Goal: Task Accomplishment & Management: Manage account settings

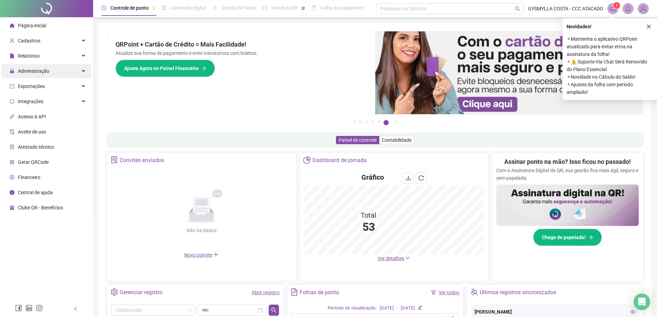
click at [37, 74] on span "Administração" at bounding box center [30, 71] width 40 height 14
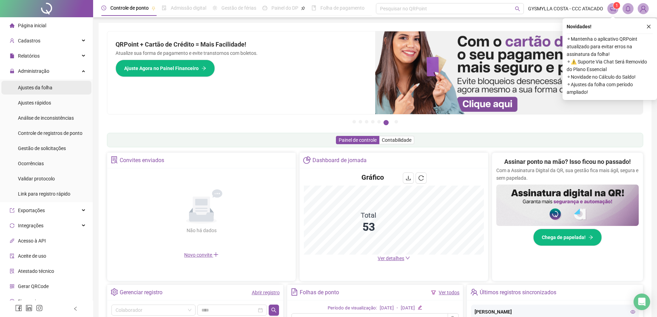
click at [35, 90] on span "Ajustes da folha" at bounding box center [35, 88] width 34 height 6
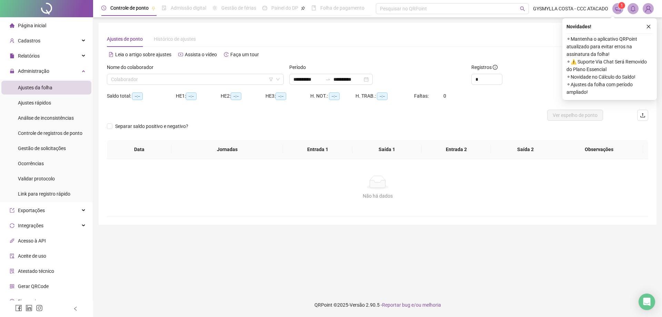
type input "**********"
click at [160, 78] on input "search" at bounding box center [192, 79] width 162 height 10
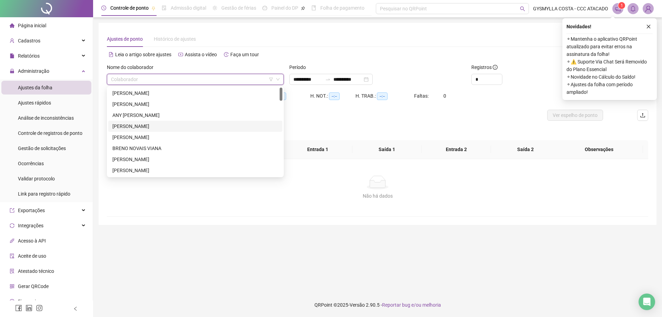
click at [128, 128] on div "[PERSON_NAME]" at bounding box center [195, 126] width 166 height 8
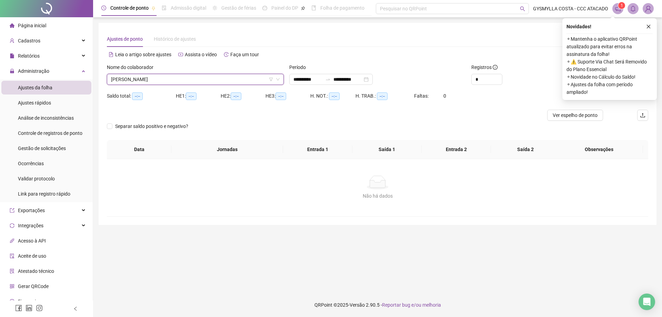
click at [169, 77] on span "[PERSON_NAME]" at bounding box center [195, 79] width 169 height 10
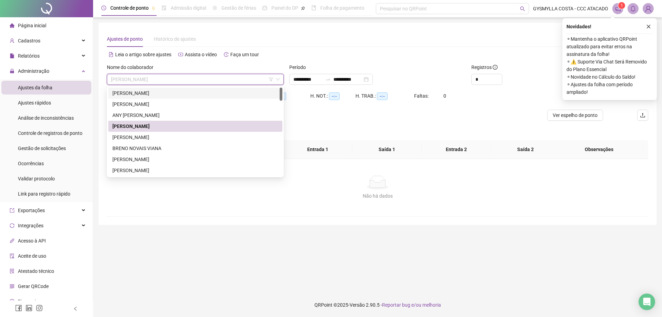
drag, startPoint x: 544, startPoint y: 58, endPoint x: 603, endPoint y: 58, distance: 58.6
click at [544, 58] on div "Alternar para versão lite" at bounding box center [512, 54] width 271 height 11
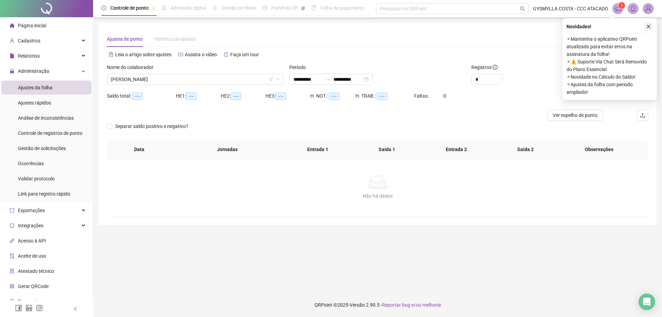
click at [647, 28] on icon "close" at bounding box center [649, 27] width 4 height 4
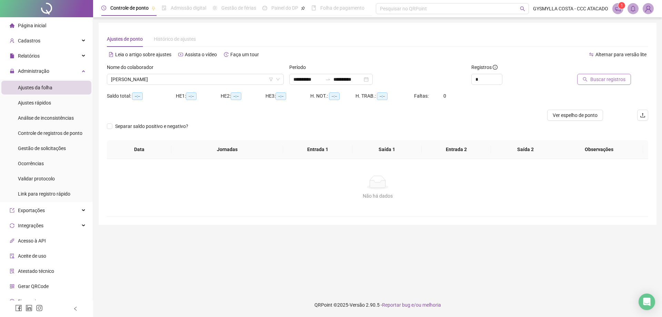
click at [616, 80] on span "Buscar registros" at bounding box center [607, 79] width 35 height 8
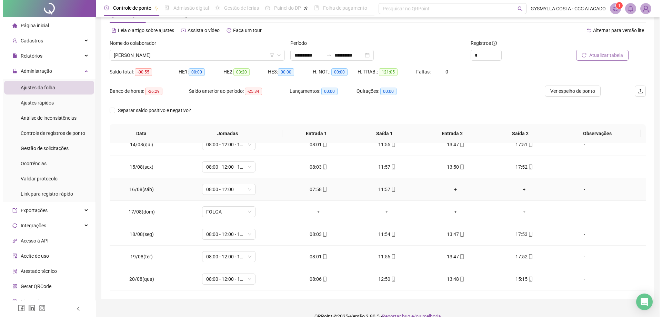
scroll to position [36, 0]
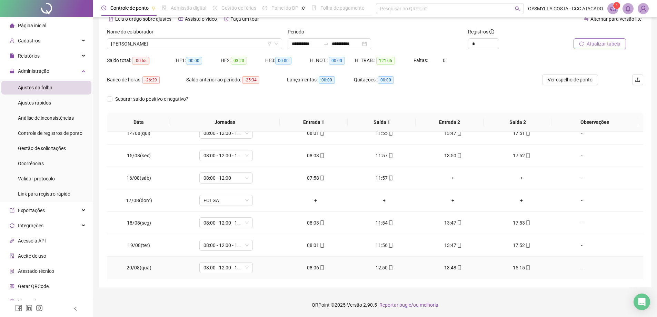
click at [576, 267] on div "-" at bounding box center [581, 268] width 41 height 8
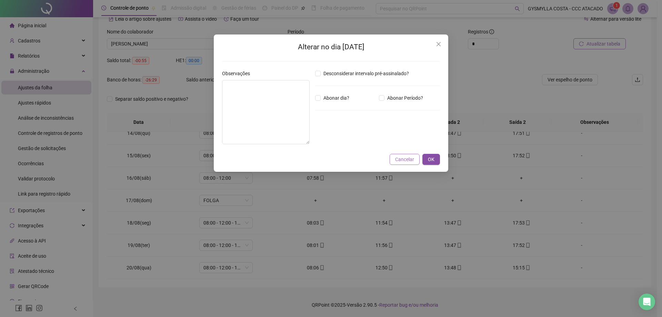
click at [402, 161] on span "Cancelar" at bounding box center [404, 159] width 19 height 8
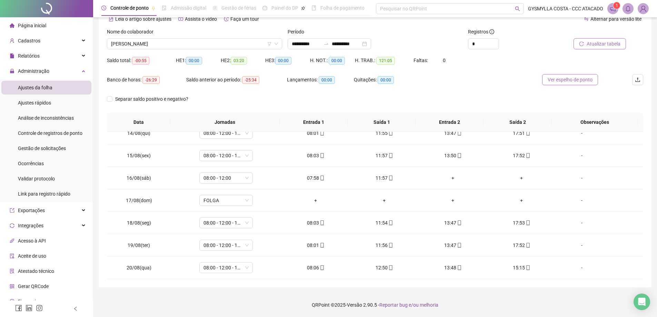
click at [567, 77] on span "Ver espelho de ponto" at bounding box center [569, 80] width 45 height 8
click at [580, 267] on div "-" at bounding box center [581, 268] width 41 height 8
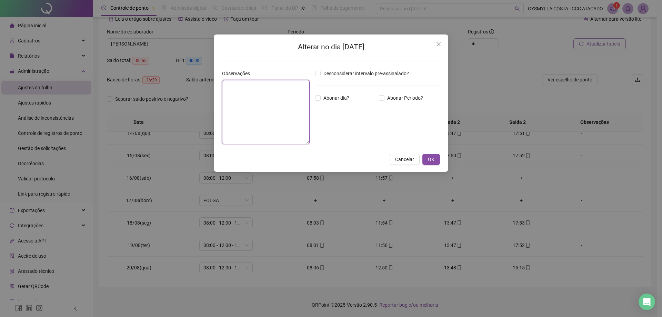
click at [261, 95] on textarea at bounding box center [266, 112] width 88 height 64
type textarea "*"
type textarea "**********"
click at [388, 102] on div "Desconsiderar intervalo pré-assinalado? Abonar dia? Abonar Período? Horas a abo…" at bounding box center [377, 110] width 130 height 80
click at [336, 142] on div "*****" at bounding box center [336, 136] width 42 height 14
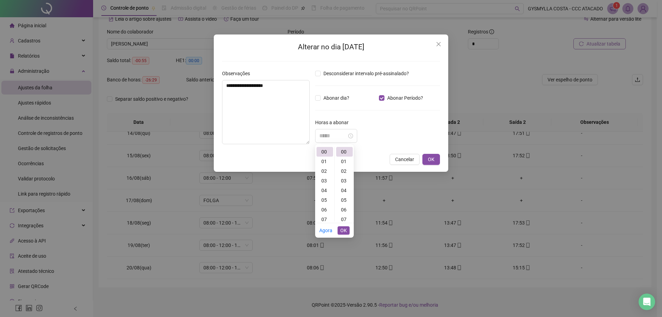
drag, startPoint x: 322, startPoint y: 172, endPoint x: 355, endPoint y: 161, distance: 35.1
click at [322, 172] on div "02" at bounding box center [324, 171] width 17 height 10
click at [346, 174] on div "45" at bounding box center [344, 173] width 17 height 10
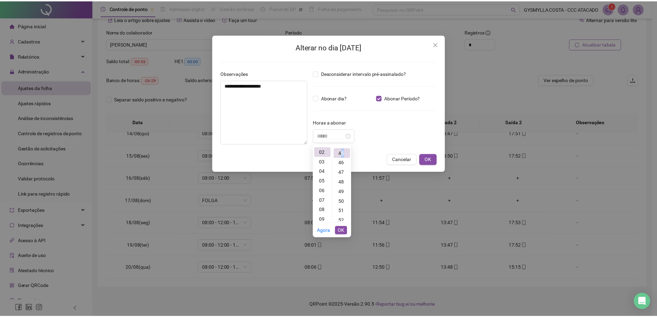
scroll to position [434, 0]
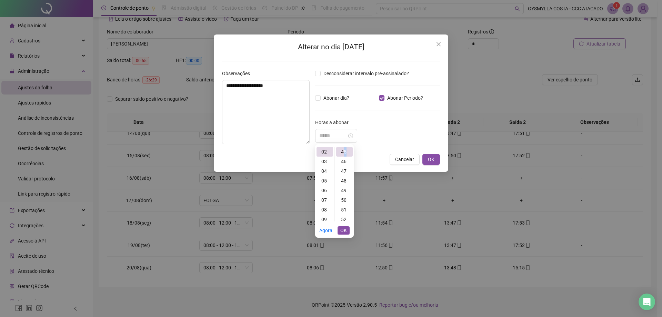
type input "*****"
click at [344, 230] on span "OK" at bounding box center [343, 230] width 7 height 8
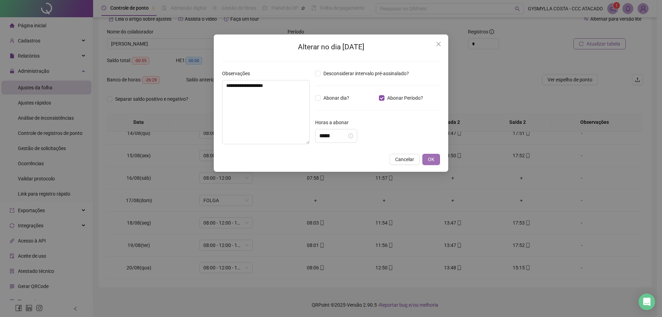
click at [431, 159] on span "OK" at bounding box center [431, 159] width 7 height 8
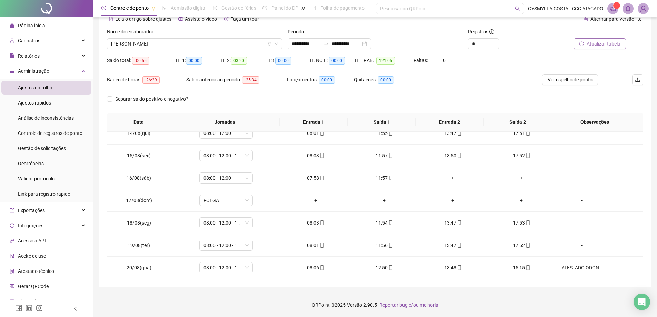
click at [607, 48] on button "Atualizar tabela" at bounding box center [599, 43] width 52 height 11
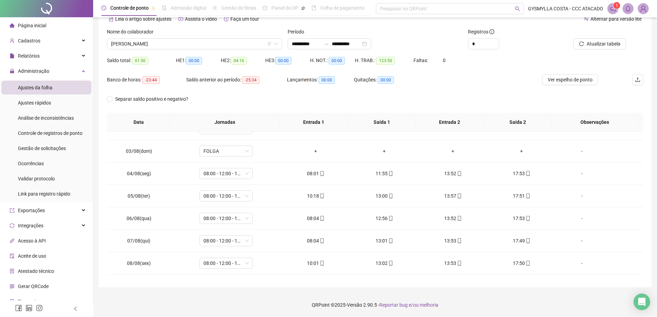
scroll to position [25, 0]
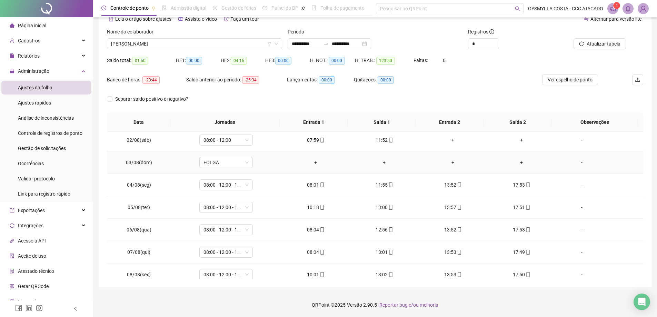
click at [463, 142] on div "+" at bounding box center [453, 140] width 58 height 8
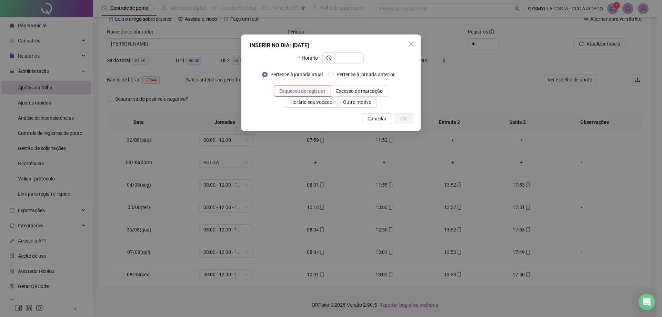
click at [382, 118] on span "Cancelar" at bounding box center [376, 119] width 19 height 8
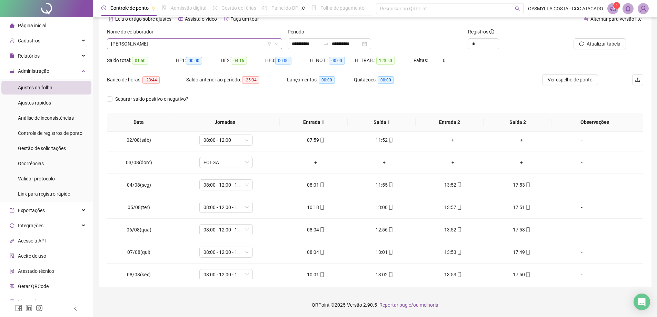
click at [212, 43] on span "[PERSON_NAME]" at bounding box center [194, 44] width 167 height 10
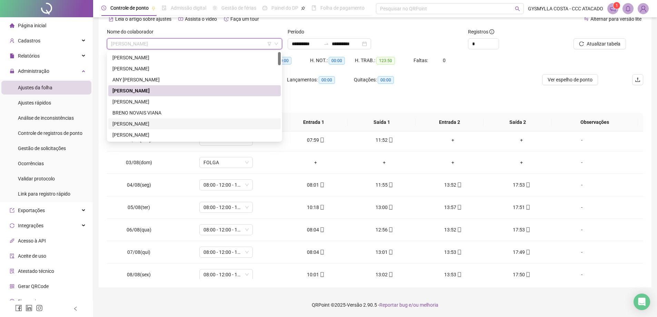
click at [142, 125] on div "[PERSON_NAME]" at bounding box center [194, 124] width 164 height 8
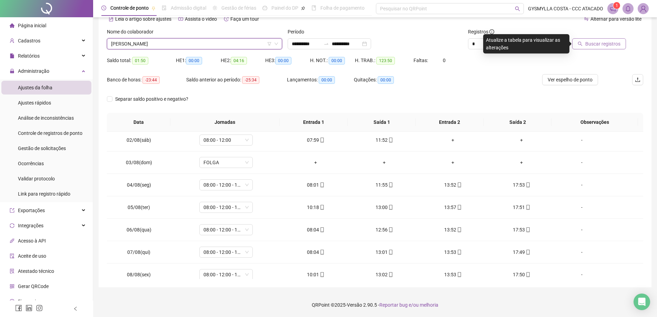
click at [613, 45] on span "Buscar registros" at bounding box center [602, 44] width 35 height 8
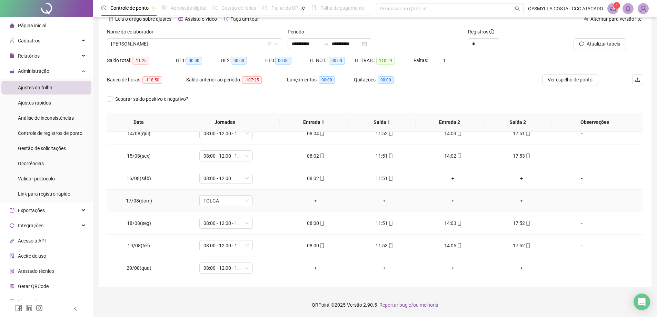
scroll to position [301, 0]
click at [577, 267] on div "-" at bounding box center [581, 268] width 41 height 8
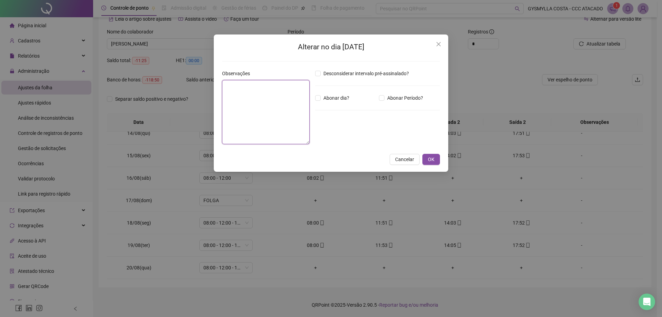
click at [287, 100] on textarea at bounding box center [266, 112] width 88 height 64
type textarea "**********"
click at [321, 97] on span "Abonar dia?" at bounding box center [336, 98] width 31 height 8
click at [428, 156] on span "OK" at bounding box center [431, 159] width 7 height 8
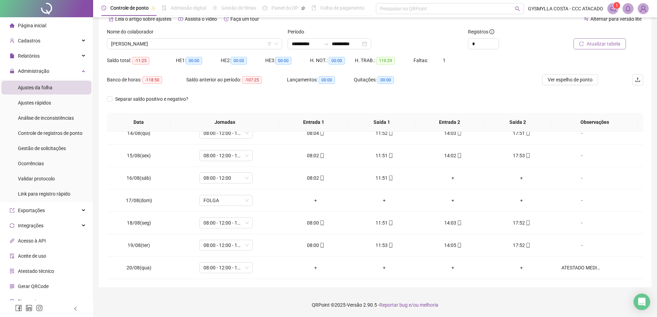
click at [593, 42] on span "Atualizar tabela" at bounding box center [603, 44] width 34 height 8
click at [172, 43] on span "[PERSON_NAME]" at bounding box center [194, 44] width 167 height 10
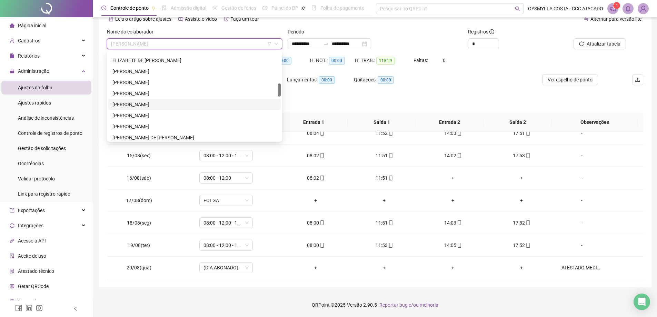
scroll to position [241, 0]
click at [127, 116] on div "GYSMYLLA COSTA DOS SANTOS" at bounding box center [194, 114] width 164 height 8
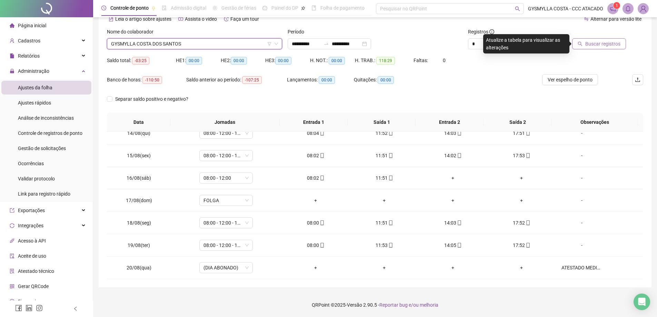
click at [596, 50] on div "Buscar registros" at bounding box center [600, 41] width 90 height 27
click at [594, 45] on span "Buscar registros" at bounding box center [602, 44] width 35 height 8
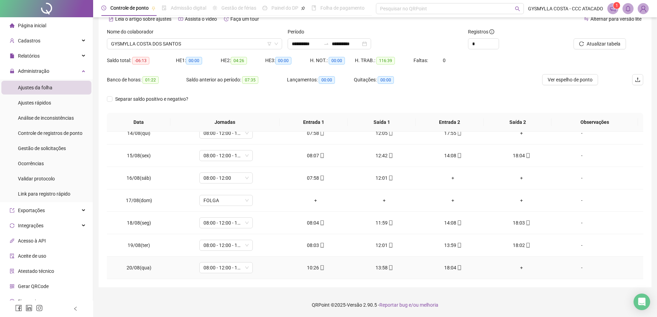
click at [514, 267] on div "+" at bounding box center [522, 268] width 58 height 8
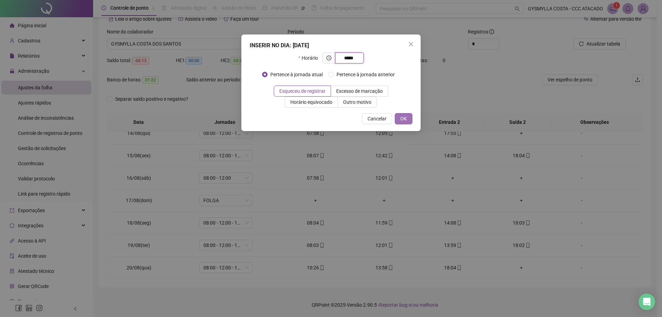
type input "*****"
drag, startPoint x: 409, startPoint y: 115, endPoint x: 407, endPoint y: 128, distance: 12.9
click at [408, 116] on button "OK" at bounding box center [404, 118] width 18 height 11
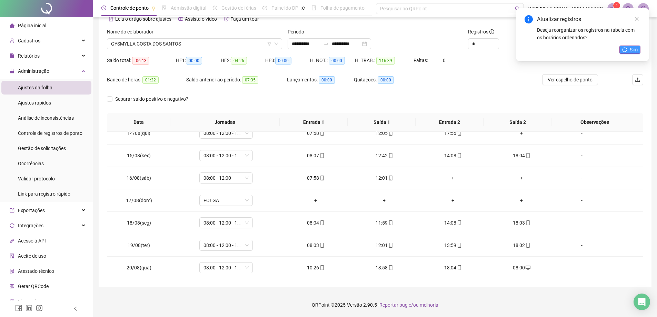
click at [630, 52] on span "Sim" at bounding box center [633, 50] width 8 height 8
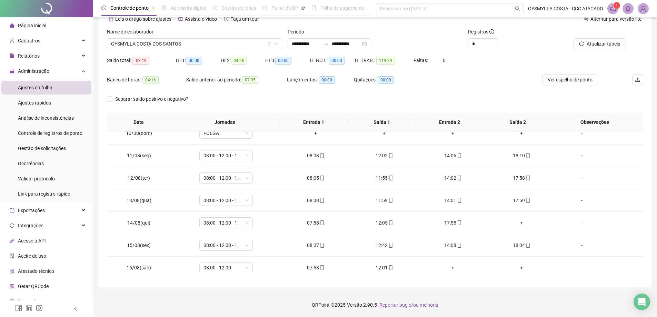
scroll to position [198, 0]
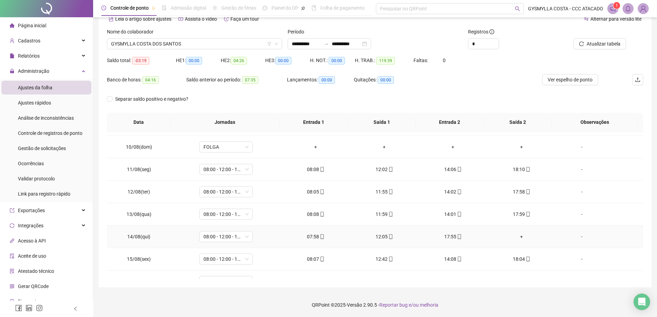
click at [577, 238] on div "-" at bounding box center [581, 237] width 41 height 8
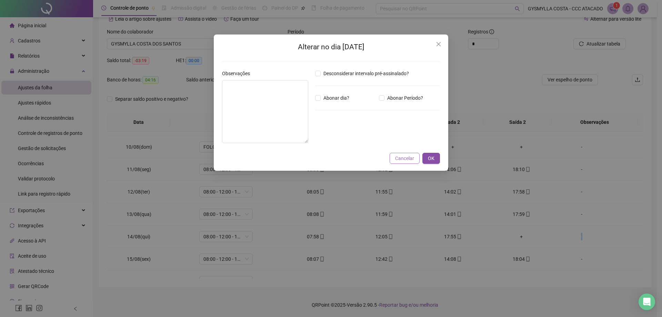
click at [404, 158] on span "Cancelar" at bounding box center [404, 158] width 19 height 8
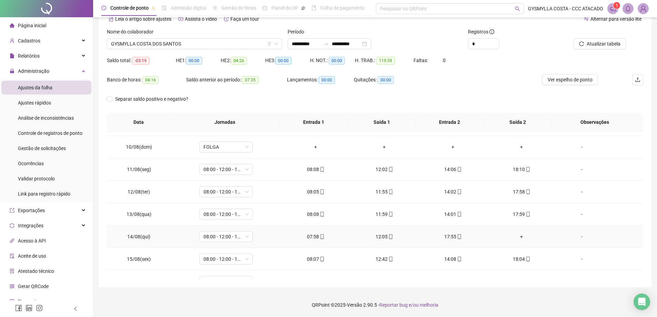
click at [516, 238] on div "+" at bounding box center [522, 237] width 58 height 8
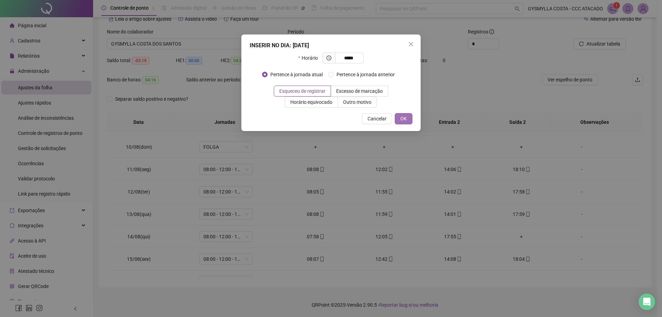
type input "*****"
click at [406, 116] on span "OK" at bounding box center [403, 119] width 7 height 8
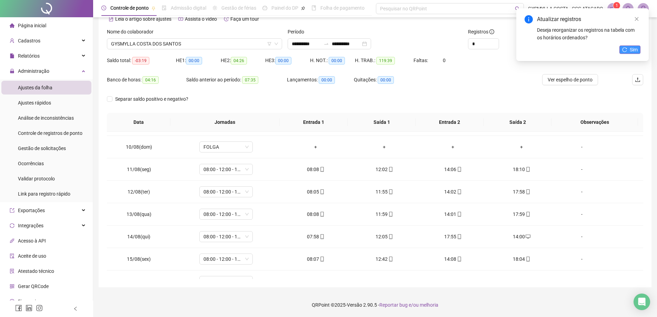
click at [629, 48] on span "Sim" at bounding box center [633, 50] width 8 height 8
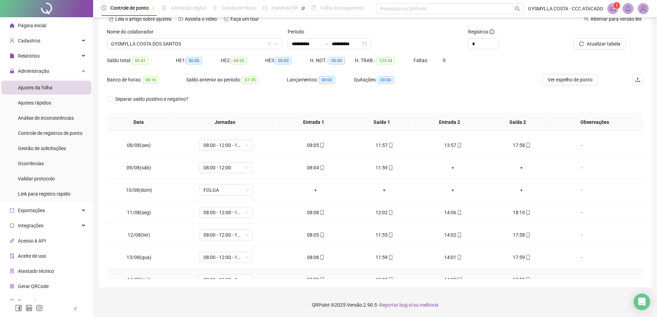
scroll to position [60, 0]
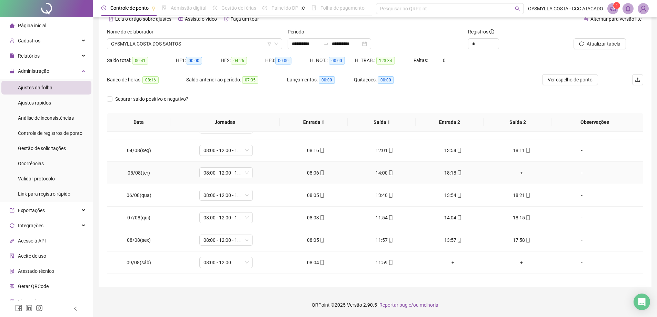
click at [518, 172] on div "+" at bounding box center [522, 173] width 58 height 8
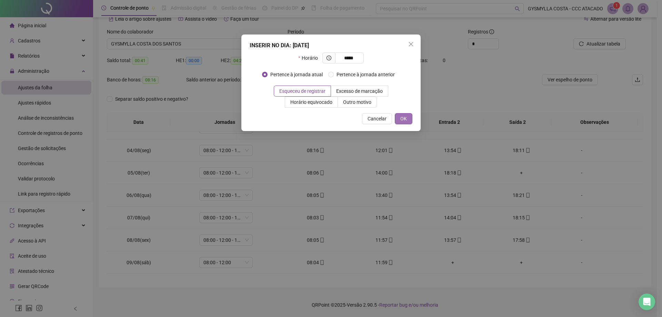
type input "*****"
click at [402, 119] on span "OK" at bounding box center [403, 119] width 7 height 8
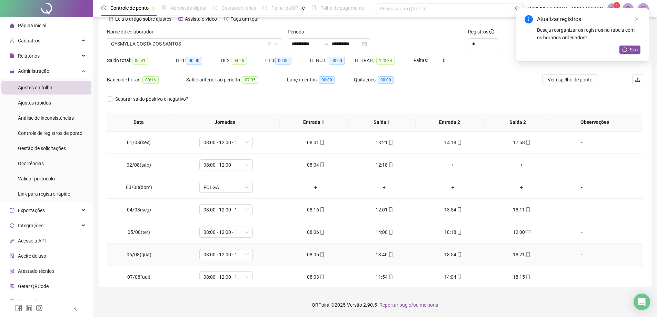
scroll to position [0, 0]
click at [636, 49] on span "Sim" at bounding box center [633, 50] width 8 height 8
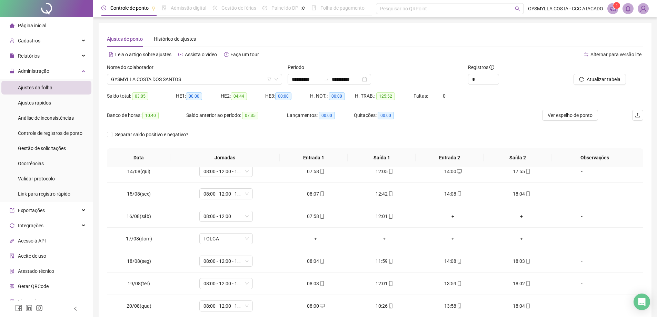
scroll to position [301, 0]
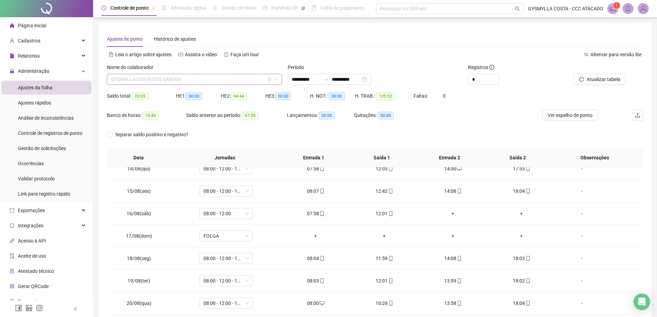
click at [221, 81] on span "GYSMYLLA COSTA DOS SANTOS" at bounding box center [194, 79] width 167 height 10
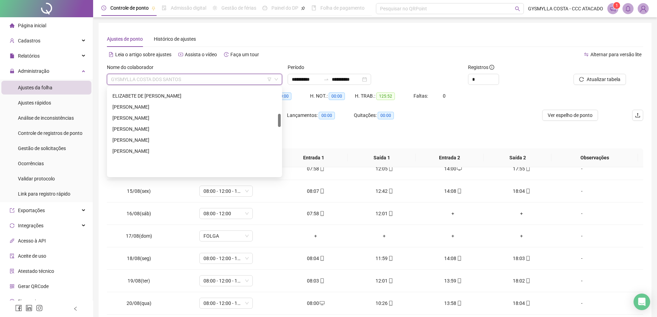
scroll to position [172, 0]
click at [487, 120] on div "Banco de horas: 10:40 Saldo anterior ao período: 07:35 Lançamentos: 00:00 Quita…" at bounding box center [308, 119] width 402 height 19
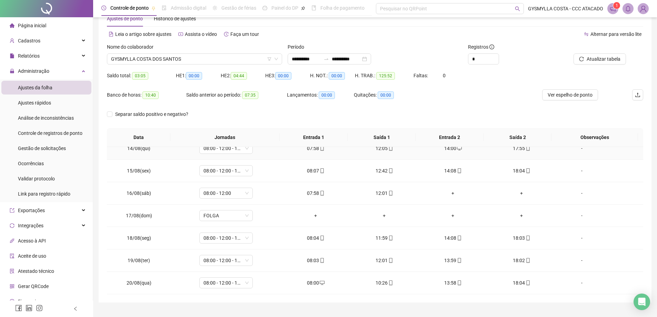
scroll to position [36, 0]
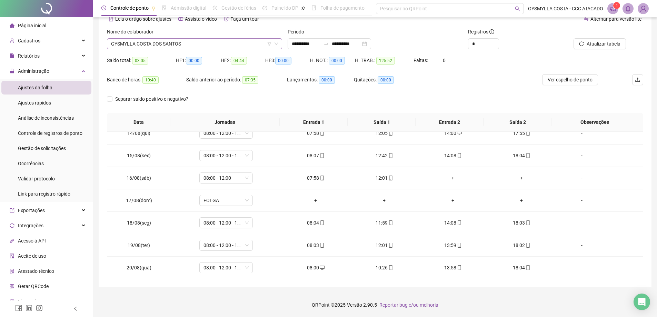
click at [193, 43] on span "GYSMYLLA COSTA DOS SANTOS" at bounding box center [194, 44] width 167 height 10
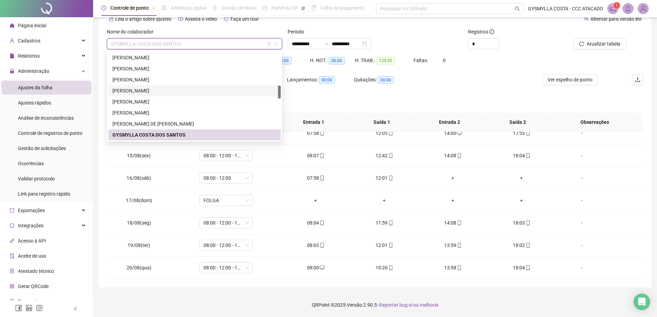
scroll to position [0, 0]
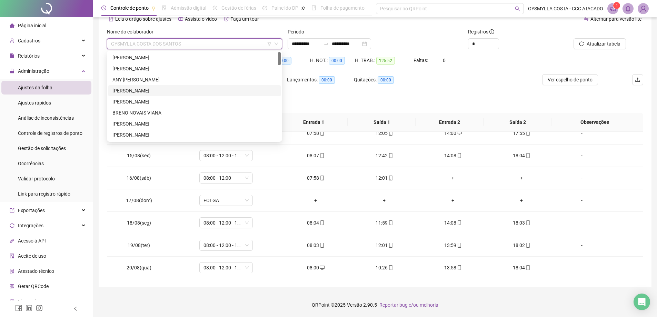
click at [133, 88] on div "[PERSON_NAME]" at bounding box center [194, 91] width 164 height 8
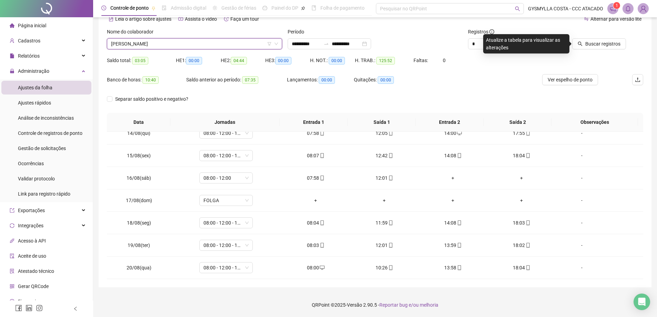
drag, startPoint x: 608, startPoint y: 48, endPoint x: 534, endPoint y: 100, distance: 90.0
click at [607, 47] on button "Buscar registros" at bounding box center [599, 43] width 54 height 11
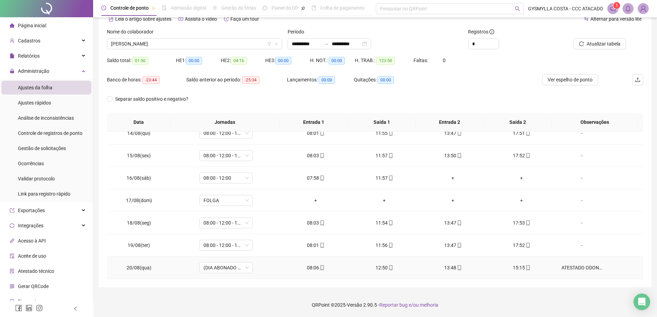
click at [585, 267] on div "ATESTADO ODONTOLOGICO" at bounding box center [581, 268] width 41 height 8
type textarea "**********"
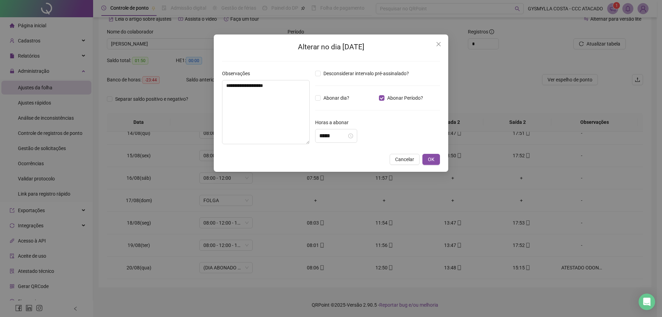
type input "*****"
drag, startPoint x: 296, startPoint y: 89, endPoint x: 171, endPoint y: 85, distance: 125.2
click at [166, 86] on div "**********" at bounding box center [331, 158] width 662 height 317
click at [407, 159] on span "Cancelar" at bounding box center [404, 159] width 19 height 8
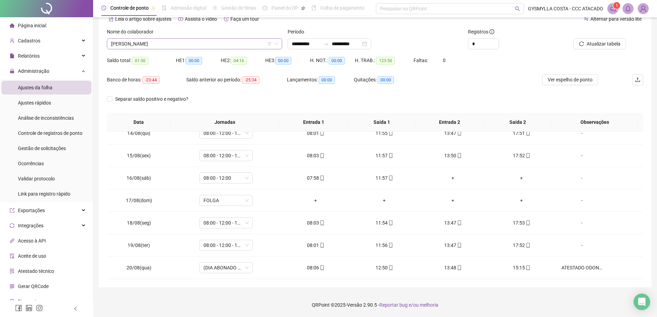
click at [181, 43] on span "[PERSON_NAME]" at bounding box center [194, 44] width 167 height 10
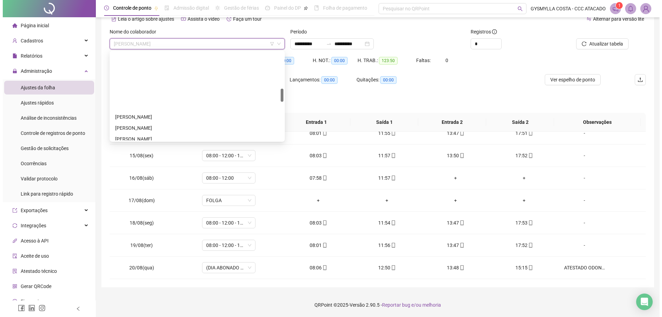
scroll to position [241, 0]
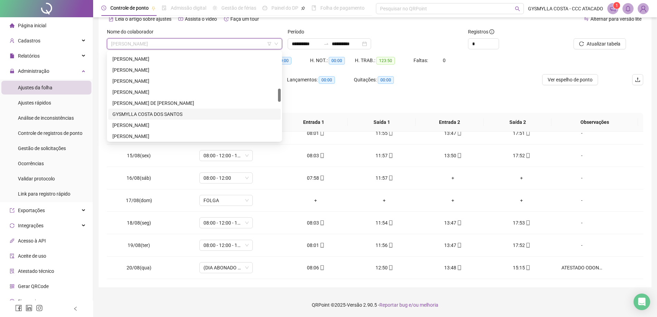
drag, startPoint x: 151, startPoint y: 112, endPoint x: 212, endPoint y: 115, distance: 61.7
click at [151, 112] on div "GYSMYLLA COSTA DOS SANTOS" at bounding box center [194, 114] width 164 height 8
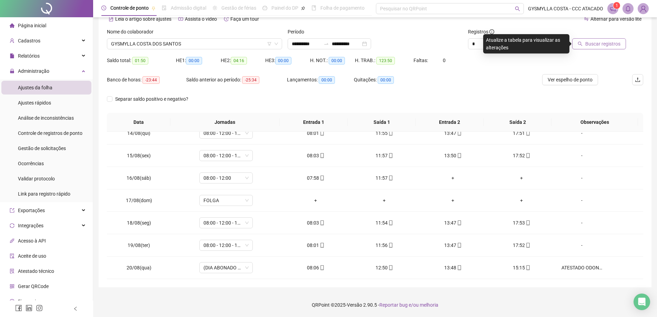
click at [597, 47] on button "Buscar registros" at bounding box center [599, 43] width 54 height 11
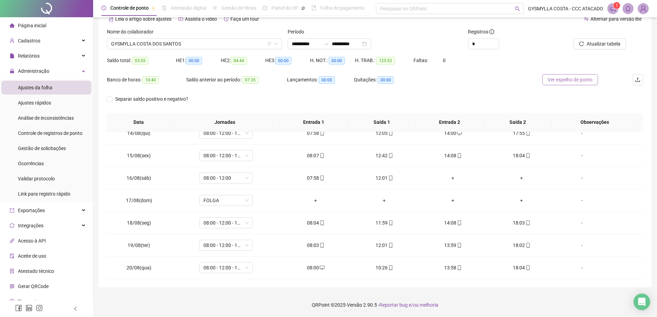
click at [573, 83] on span "Ver espelho de ponto" at bounding box center [569, 80] width 45 height 8
click at [576, 270] on div "-" at bounding box center [581, 268] width 41 height 8
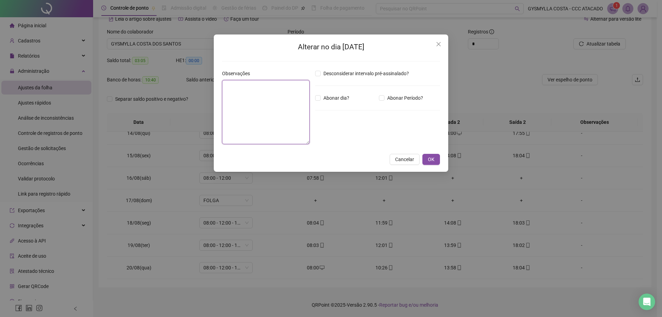
click at [269, 102] on textarea at bounding box center [266, 112] width 88 height 64
paste textarea "**********"
type textarea "**********"
click at [338, 133] on input "*****" at bounding box center [333, 136] width 28 height 8
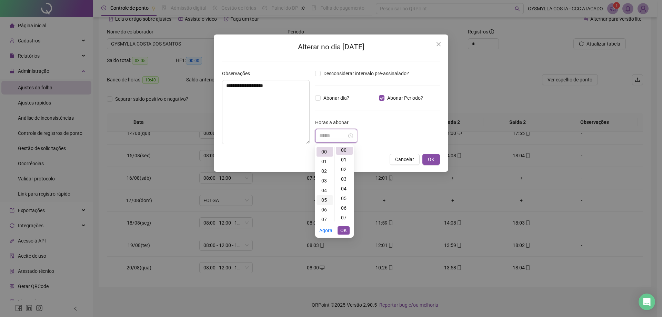
scroll to position [0, 0]
click at [325, 161] on div "01" at bounding box center [324, 161] width 17 height 10
click at [345, 170] on div "34" at bounding box center [344, 170] width 17 height 10
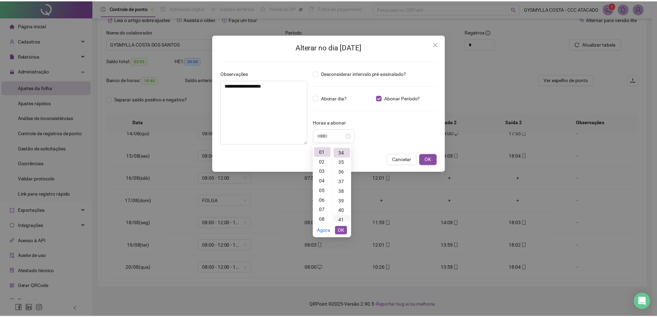
scroll to position [328, 0]
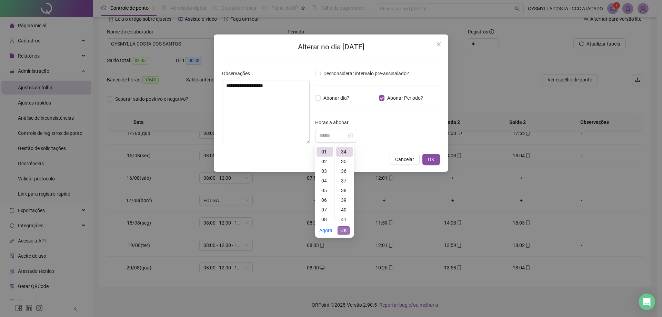
type input "*****"
click at [344, 231] on span "OK" at bounding box center [343, 230] width 7 height 8
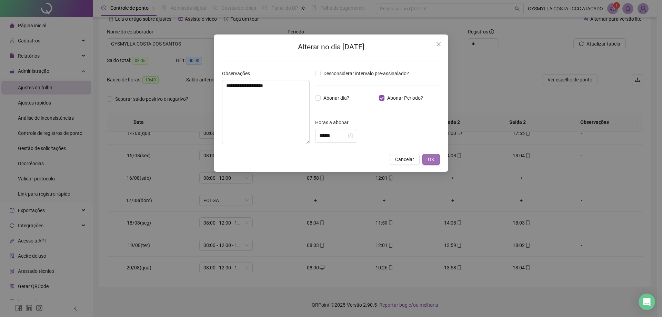
click at [435, 161] on button "OK" at bounding box center [431, 159] width 18 height 11
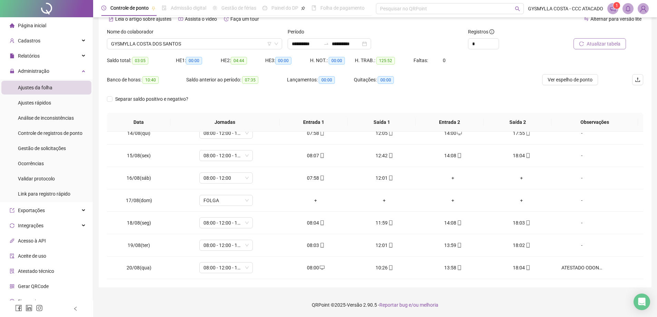
click at [604, 43] on span "Atualizar tabela" at bounding box center [603, 44] width 34 height 8
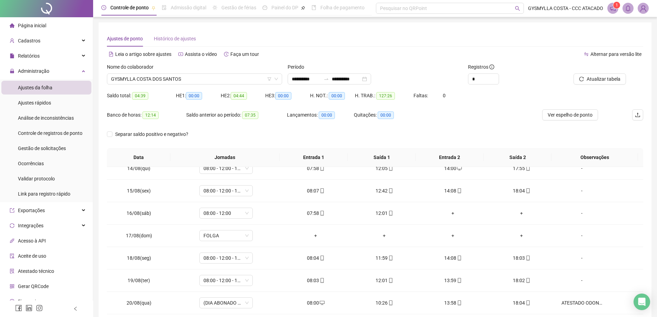
scroll to position [0, 0]
click at [151, 80] on span "GYSMYLLA COSTA DOS SANTOS" at bounding box center [194, 79] width 167 height 10
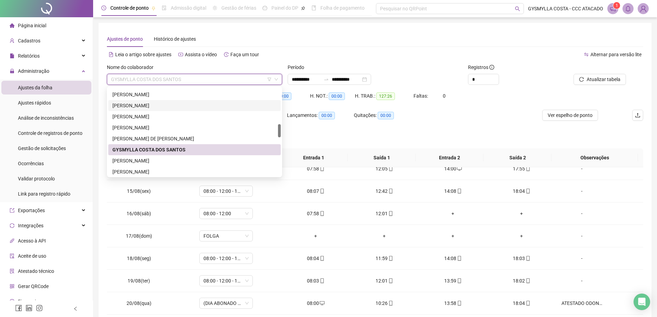
click at [142, 107] on div "[PERSON_NAME]" at bounding box center [194, 106] width 164 height 8
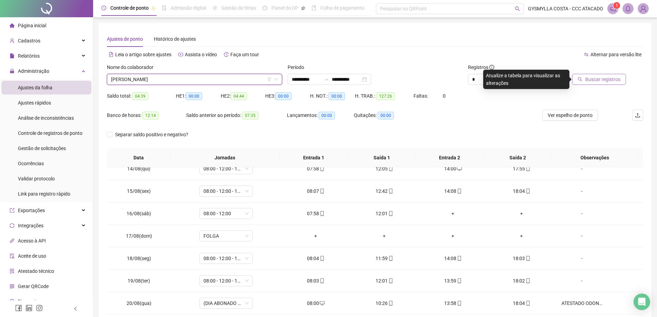
click at [594, 79] on span "Buscar registros" at bounding box center [602, 79] width 35 height 8
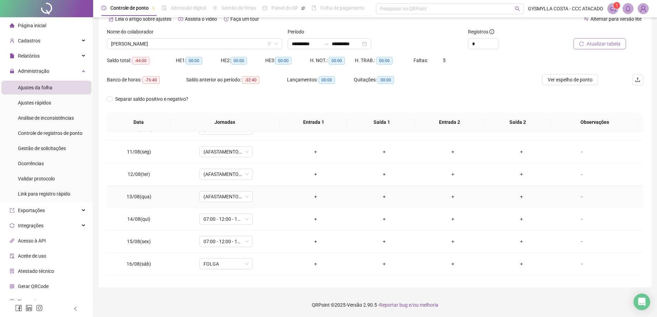
scroll to position [232, 0]
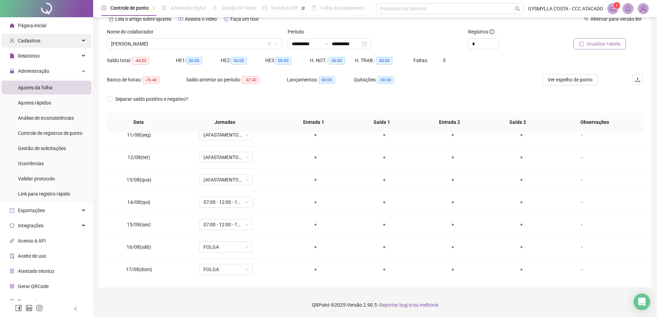
click at [43, 41] on div "Cadastros" at bounding box center [46, 41] width 90 height 14
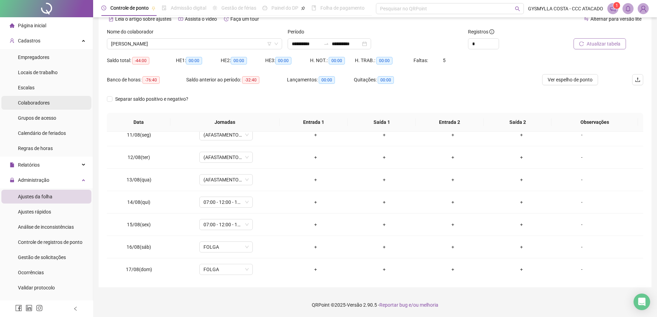
click at [41, 103] on span "Colaboradores" at bounding box center [34, 103] width 32 height 6
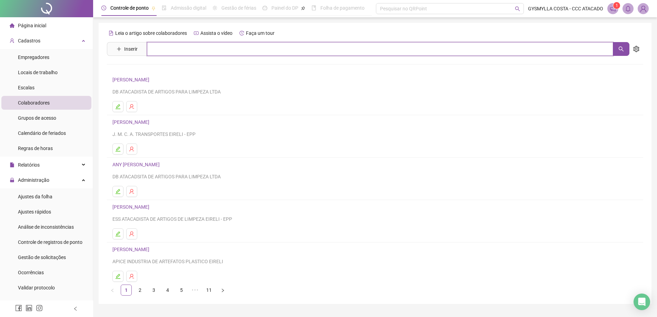
click at [175, 46] on input "text" at bounding box center [380, 49] width 466 height 14
type input "****"
click at [145, 82] on link "[PERSON_NAME]" at bounding box center [138, 84] width 37 height 6
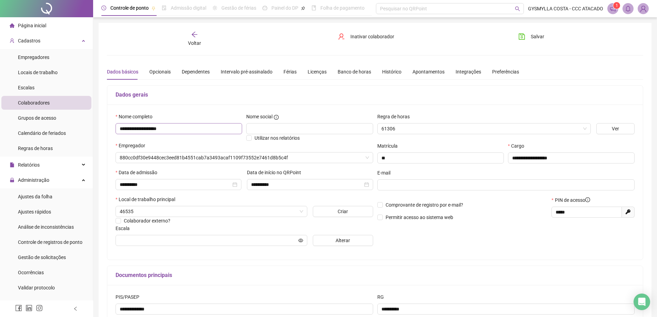
type input "**********"
click at [312, 71] on div "Licenças" at bounding box center [316, 72] width 19 height 8
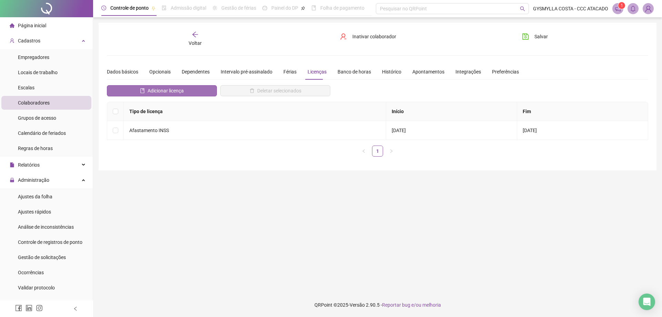
click at [175, 92] on span "Adicionar licença" at bounding box center [166, 91] width 36 height 8
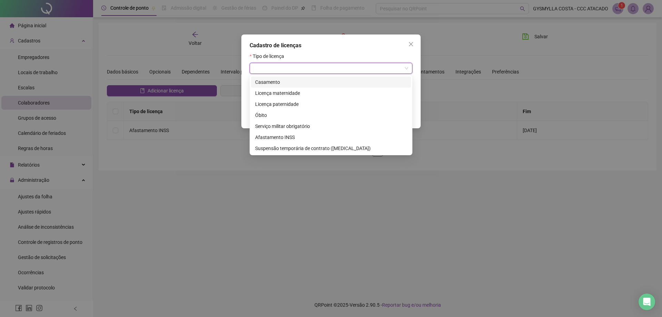
click at [309, 67] on input "search" at bounding box center [328, 68] width 148 height 10
click at [289, 137] on div "Afastamento INSS" at bounding box center [331, 137] width 152 height 8
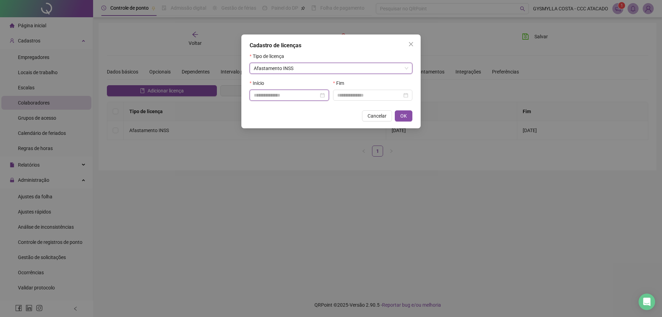
drag, startPoint x: 290, startPoint y: 94, endPoint x: 290, endPoint y: 98, distance: 3.8
click at [290, 94] on input at bounding box center [286, 95] width 65 height 8
type input "**********"
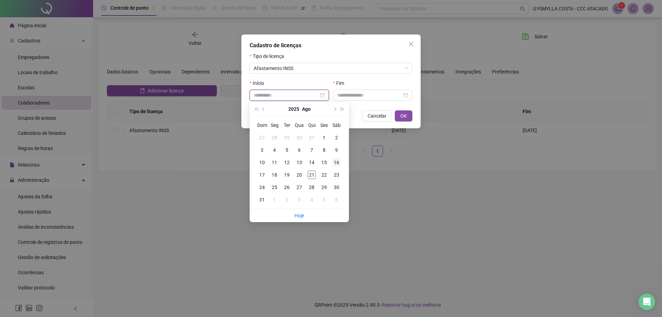
type input "**********"
click at [337, 162] on div "16" at bounding box center [336, 162] width 8 height 8
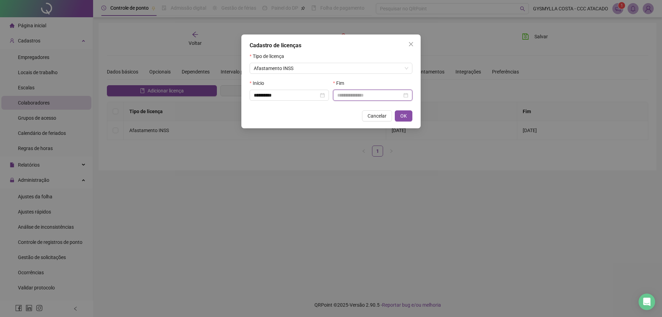
click at [371, 94] on input at bounding box center [369, 95] width 65 height 8
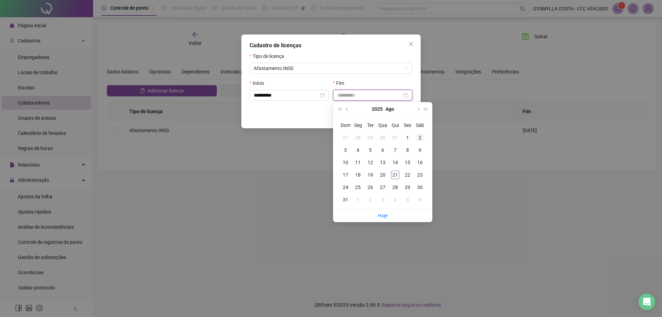
type input "**********"
click at [420, 107] on button "next-year" at bounding box center [418, 109] width 8 height 14
click at [348, 108] on button "prev-year" at bounding box center [347, 109] width 8 height 14
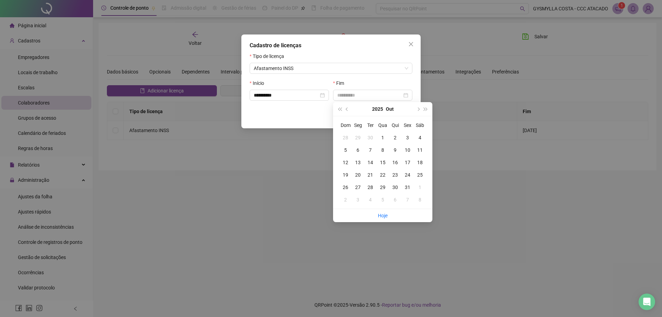
type input "**********"
click at [370, 163] on div "14" at bounding box center [370, 162] width 8 height 8
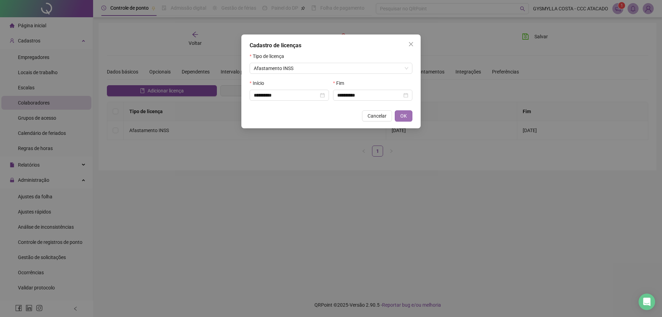
click at [403, 116] on span "OK" at bounding box center [403, 116] width 7 height 8
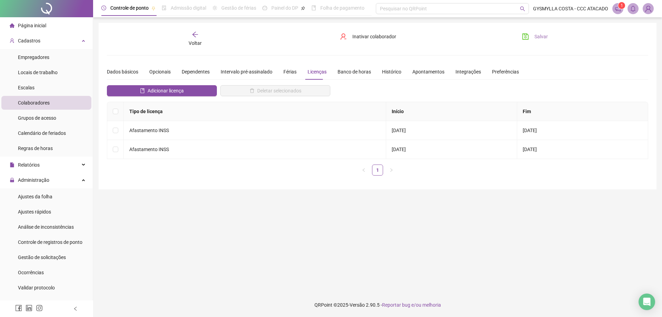
click at [534, 37] on button "Salvar" at bounding box center [535, 36] width 36 height 11
click at [27, 43] on span "Cadastros" at bounding box center [29, 41] width 22 height 6
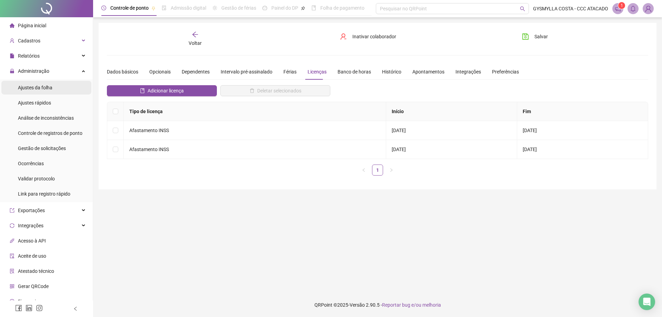
click at [32, 86] on span "Ajustes da folha" at bounding box center [35, 88] width 34 height 6
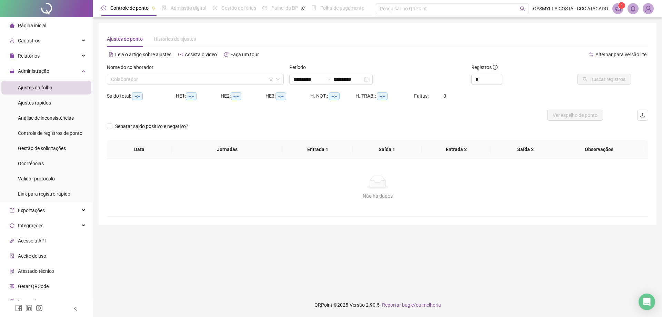
type input "**********"
click at [166, 83] on input "search" at bounding box center [192, 79] width 162 height 10
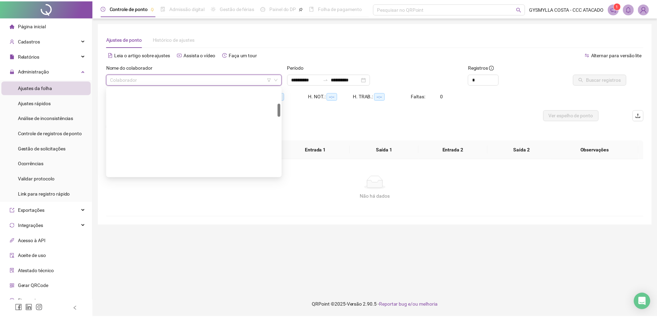
scroll to position [241, 0]
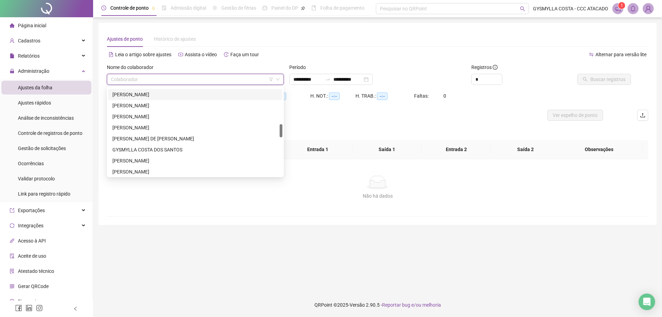
click at [150, 100] on div "[PERSON_NAME]" at bounding box center [195, 94] width 174 height 11
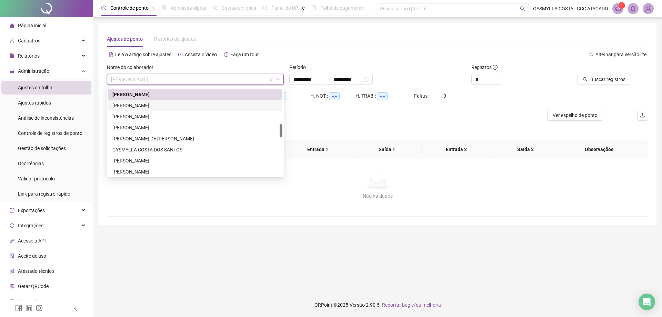
drag, startPoint x: 160, startPoint y: 103, endPoint x: 231, endPoint y: 111, distance: 71.1
click at [159, 103] on div "[PERSON_NAME]" at bounding box center [195, 106] width 166 height 8
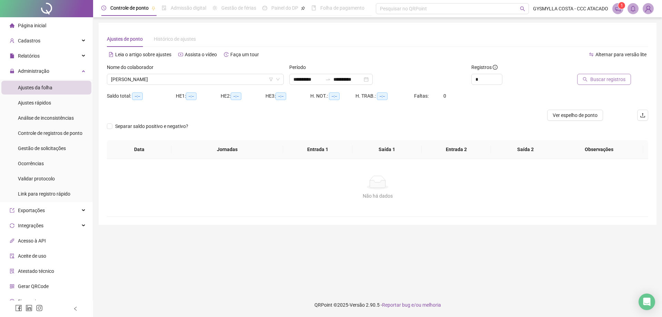
click at [612, 81] on span "Buscar registros" at bounding box center [607, 79] width 35 height 8
